Goal: Transaction & Acquisition: Purchase product/service

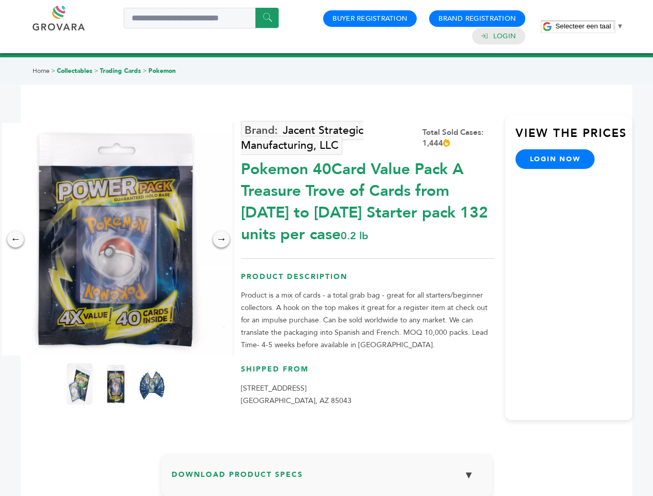
click at [589, 26] on span "Selecteer een taal" at bounding box center [582, 26] width 55 height 8
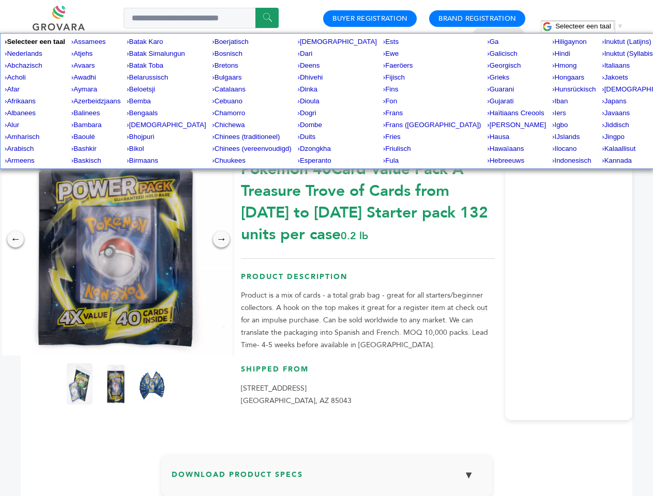
click at [116, 239] on img at bounding box center [115, 239] width 233 height 233
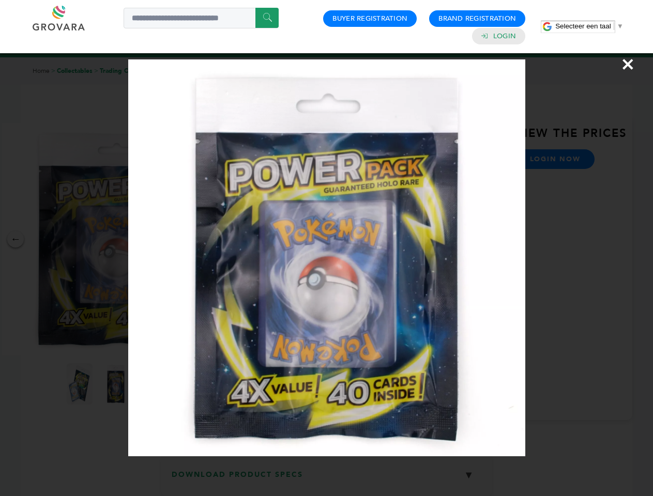
click at [16, 239] on div "×" at bounding box center [326, 248] width 653 height 496
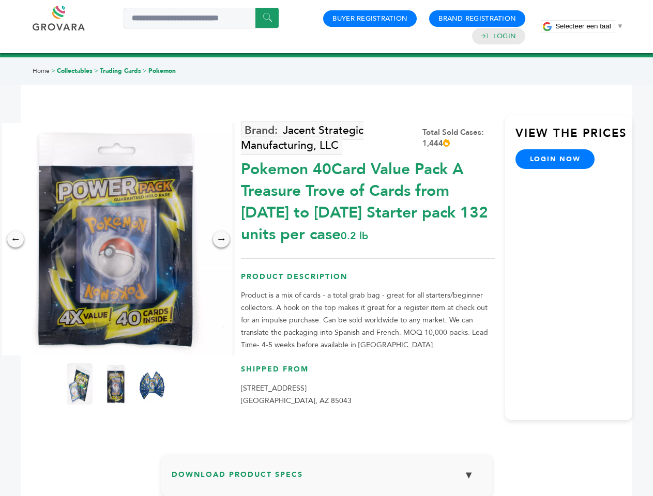
click at [221, 239] on div "→" at bounding box center [221, 239] width 17 height 17
click at [80, 384] on img at bounding box center [80, 384] width 26 height 41
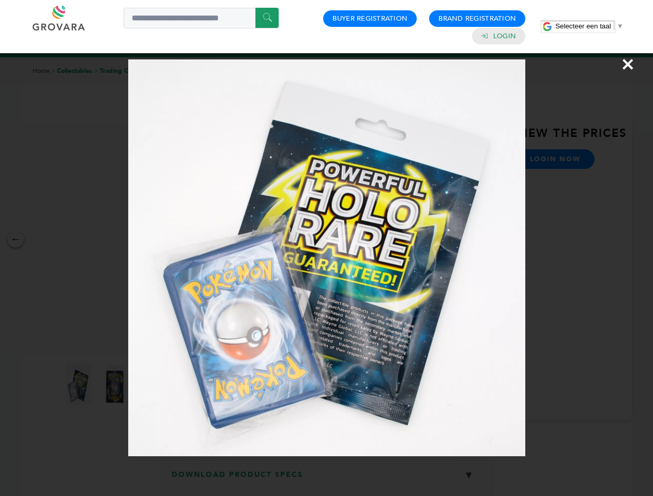
click at [116, 384] on div "×" at bounding box center [326, 248] width 653 height 496
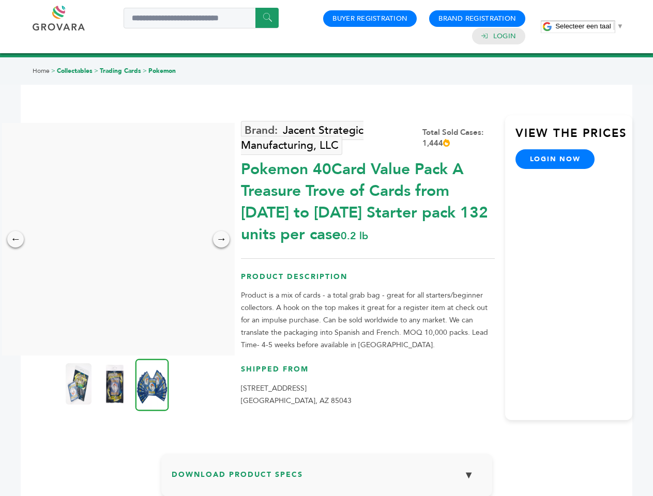
click at [152, 384] on img at bounding box center [152, 385] width 34 height 52
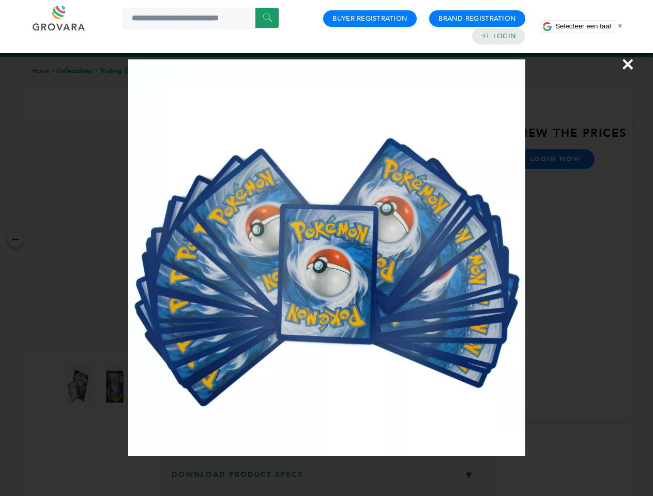
click at [327, 479] on div "×" at bounding box center [326, 248] width 653 height 496
